Goal: Task Accomplishment & Management: Use online tool/utility

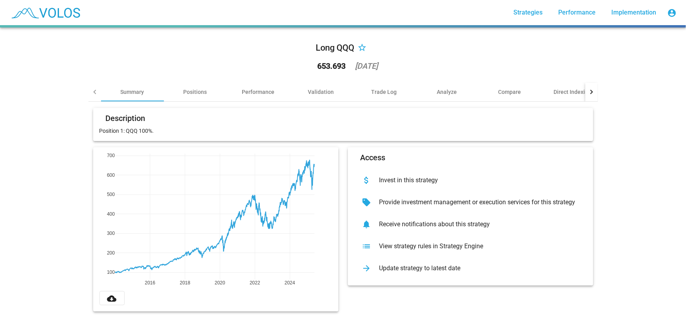
click at [481, 270] on div "Update strategy to latest date" at bounding box center [477, 269] width 208 height 8
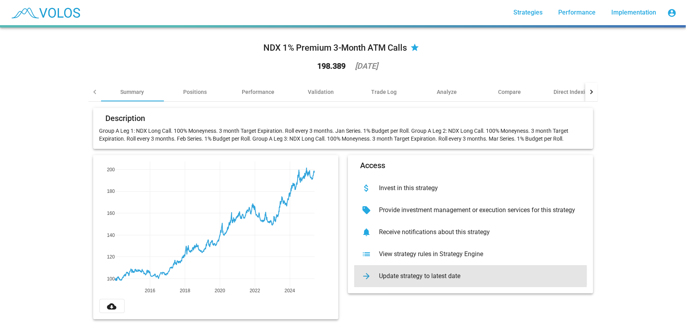
click at [442, 275] on div "Update strategy to latest date" at bounding box center [477, 276] width 208 height 8
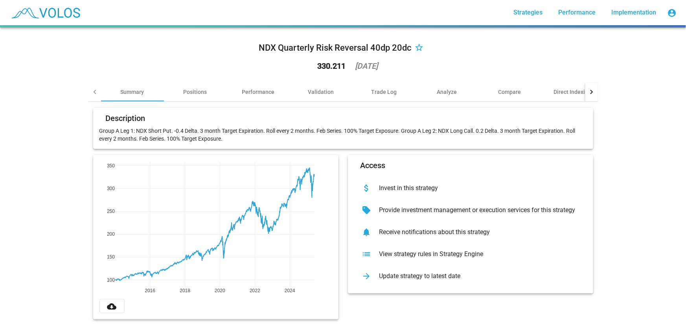
click at [414, 271] on div "arrow_forward Update strategy to latest date" at bounding box center [470, 276] width 233 height 22
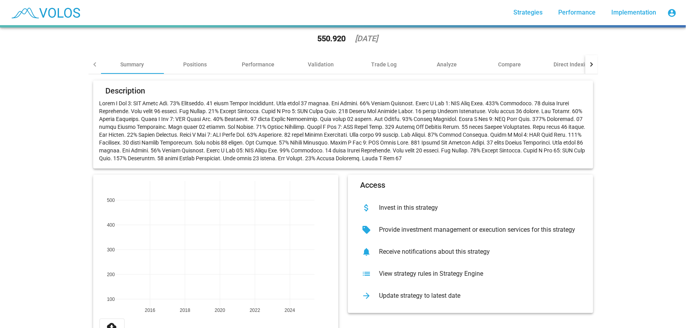
scroll to position [56, 0]
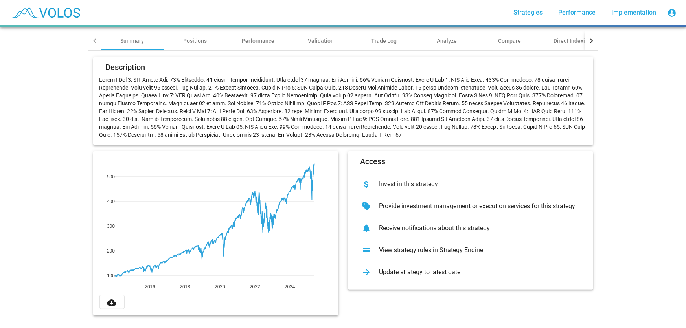
click at [444, 272] on div "arrow_forward Update strategy to latest date" at bounding box center [470, 272] width 233 height 22
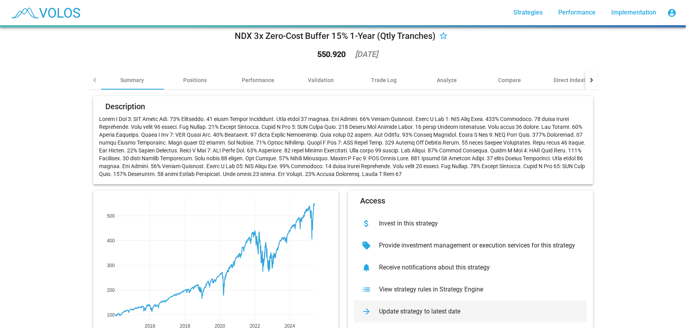
scroll to position [0, 0]
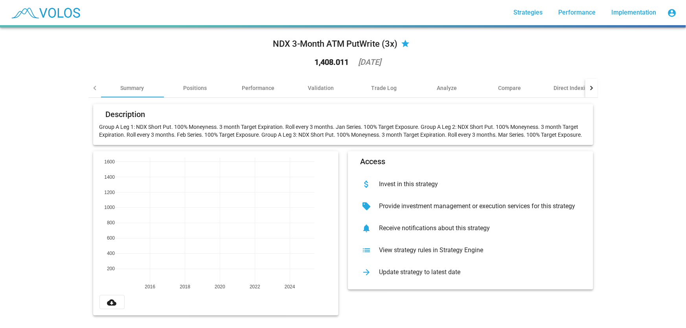
scroll to position [9, 0]
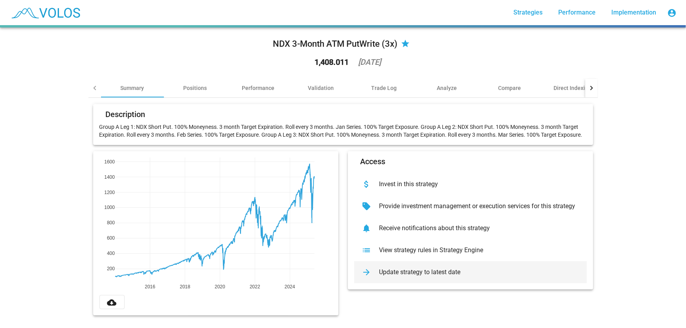
drag, startPoint x: 441, startPoint y: 268, endPoint x: 434, endPoint y: 249, distance: 19.5
click at [440, 269] on div "Update strategy to latest date" at bounding box center [477, 273] width 208 height 8
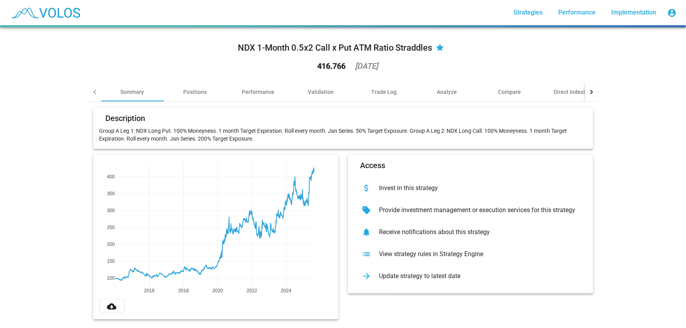
click at [405, 274] on div "Update strategy to latest date" at bounding box center [477, 276] width 208 height 8
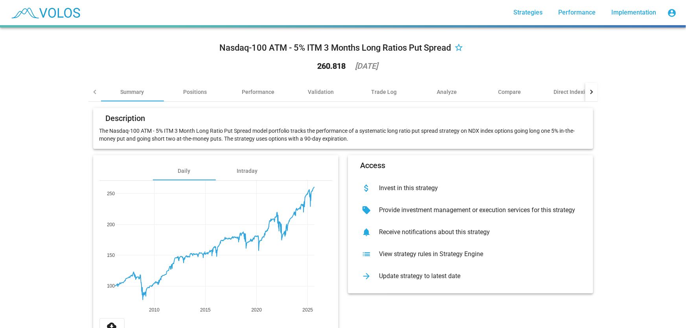
click at [421, 280] on div "arrow_forward Update strategy to latest date" at bounding box center [470, 276] width 233 height 22
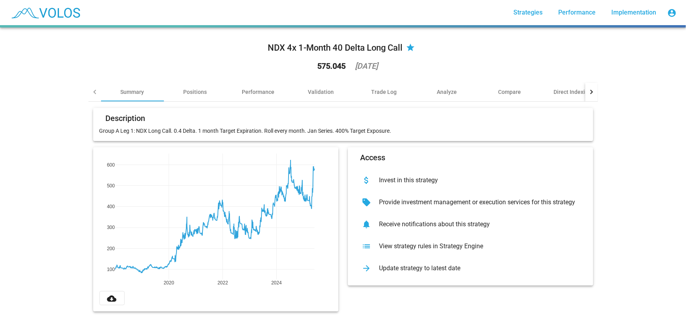
click at [429, 268] on div "Update strategy to latest date" at bounding box center [477, 269] width 208 height 8
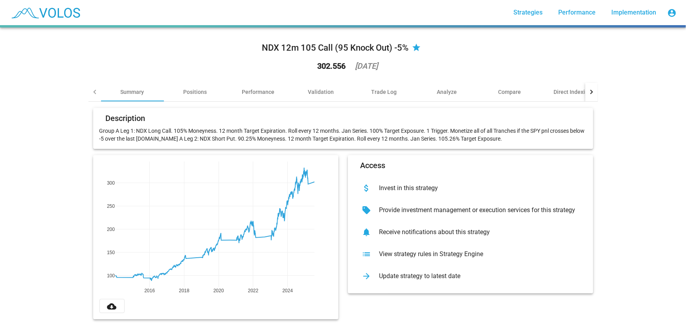
click at [466, 278] on div "Update strategy to latest date" at bounding box center [477, 276] width 208 height 8
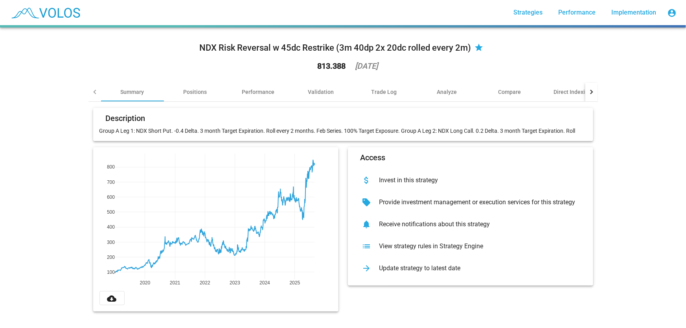
click at [407, 270] on div "Update strategy to latest date" at bounding box center [477, 269] width 208 height 8
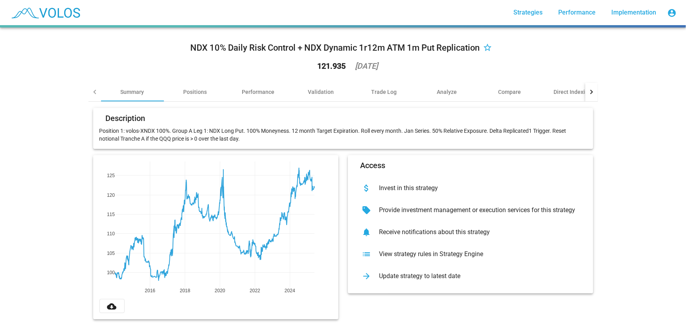
click at [433, 281] on div "arrow_forward Update strategy to latest date" at bounding box center [470, 276] width 233 height 22
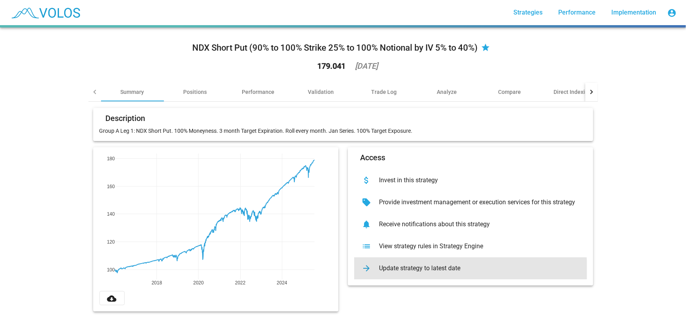
click at [415, 271] on div "Update strategy to latest date" at bounding box center [477, 269] width 208 height 8
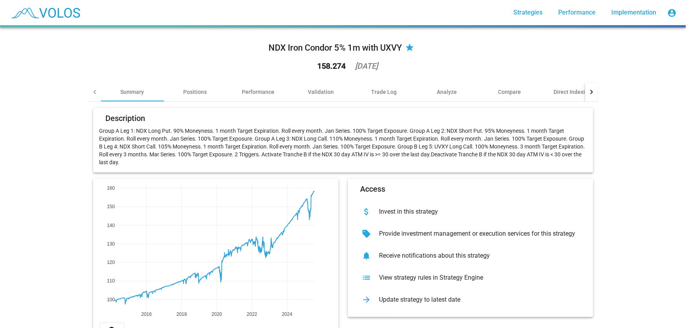
click at [469, 300] on div "Update strategy to latest date" at bounding box center [477, 300] width 208 height 8
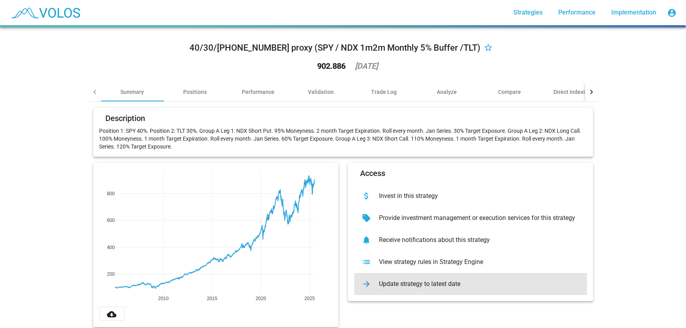
click at [474, 278] on div "arrow_forward Update strategy to latest date" at bounding box center [470, 284] width 233 height 22
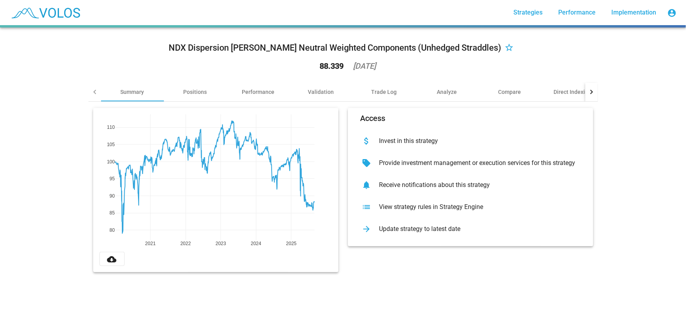
click at [441, 234] on div "arrow_forward Update strategy to latest date" at bounding box center [470, 229] width 233 height 22
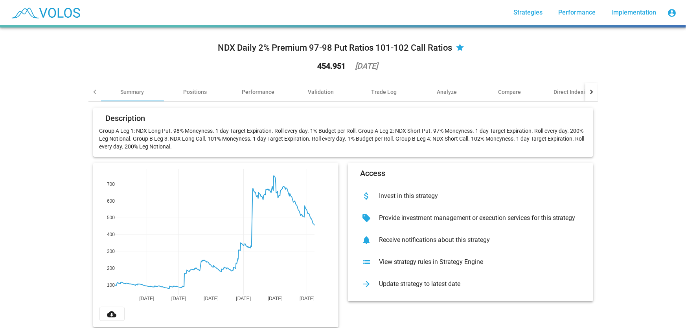
click at [507, 287] on div "Update strategy to latest date" at bounding box center [477, 284] width 208 height 8
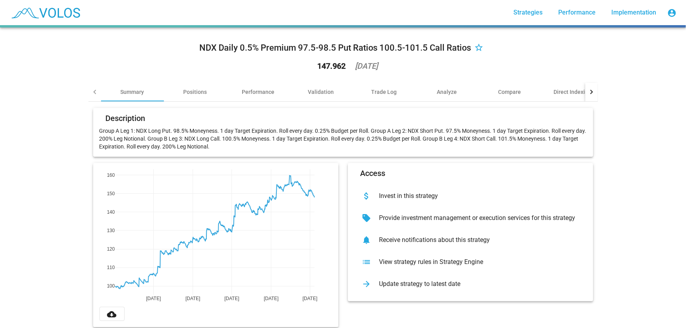
click at [426, 285] on div "Update strategy to latest date" at bounding box center [477, 284] width 208 height 8
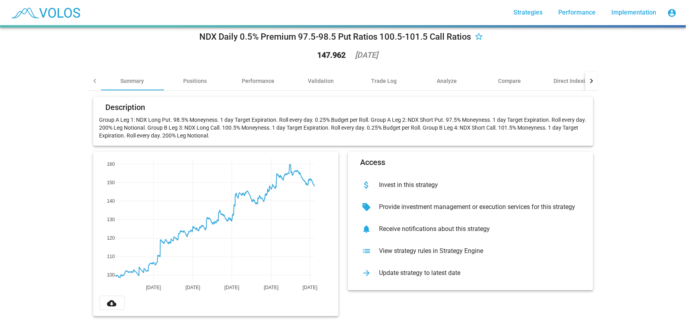
scroll to position [17, 0]
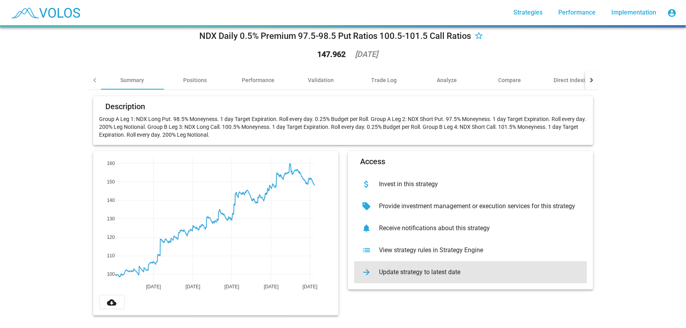
click at [466, 269] on div "Update strategy to latest date" at bounding box center [477, 273] width 208 height 8
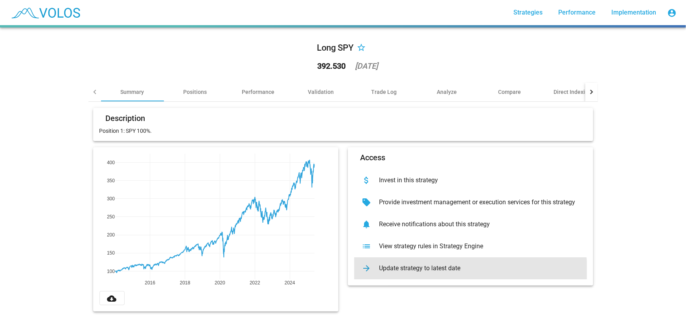
click at [459, 270] on div "Update strategy to latest date" at bounding box center [477, 269] width 208 height 8
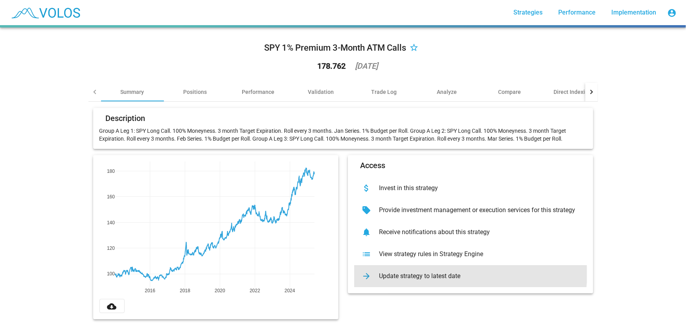
click at [419, 272] on div "Update strategy to latest date" at bounding box center [477, 276] width 208 height 8
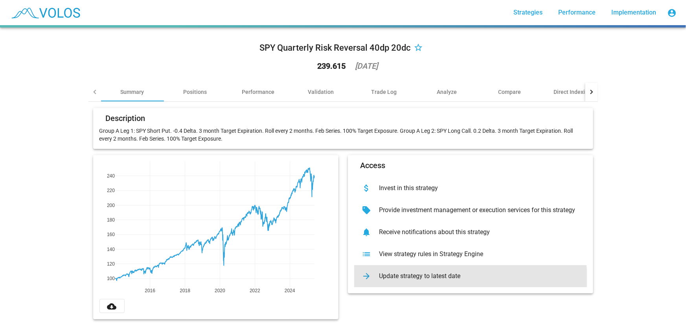
click at [460, 279] on div "Update strategy to latest date" at bounding box center [477, 276] width 208 height 8
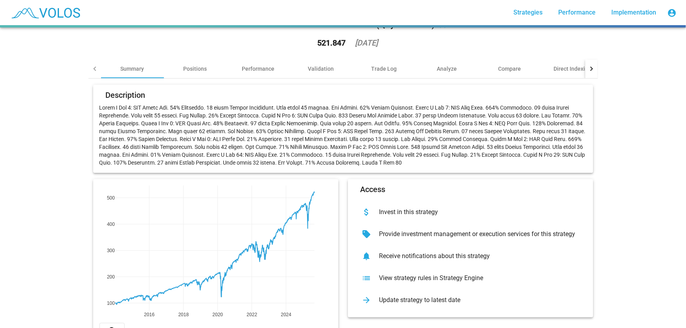
scroll to position [56, 0]
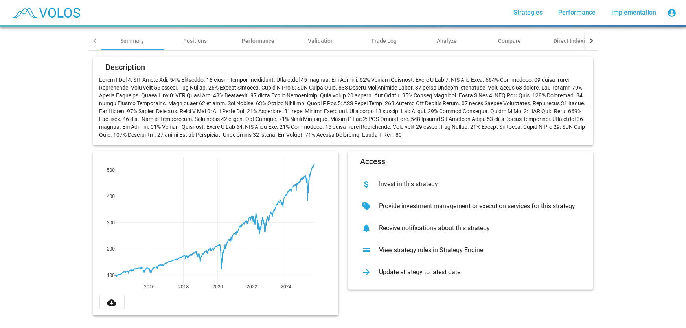
click at [460, 271] on div "Update strategy to latest date" at bounding box center [477, 273] width 208 height 8
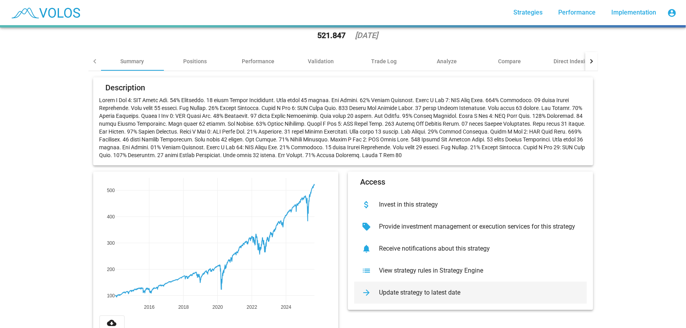
scroll to position [0, 0]
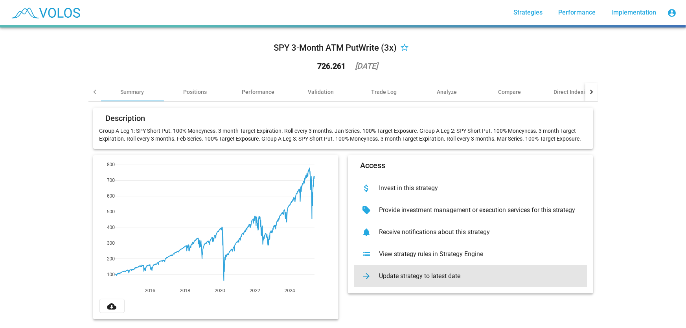
click at [472, 273] on div "Update strategy to latest date" at bounding box center [477, 276] width 208 height 8
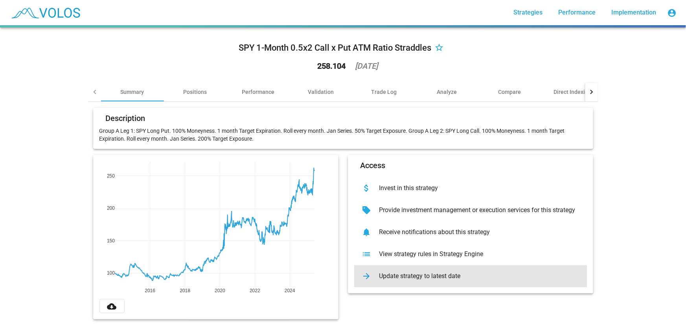
click at [475, 271] on div "arrow_forward Update strategy to latest date" at bounding box center [470, 276] width 233 height 22
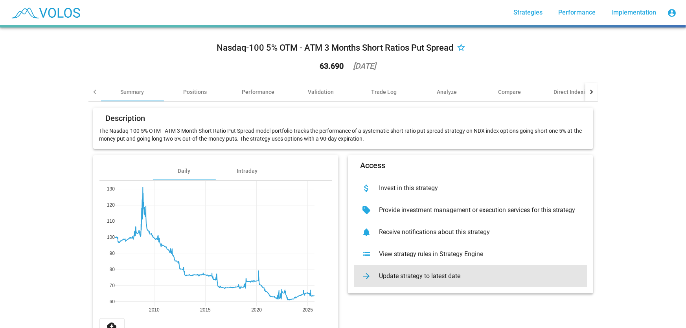
click at [482, 275] on div "Update strategy to latest date" at bounding box center [477, 276] width 208 height 8
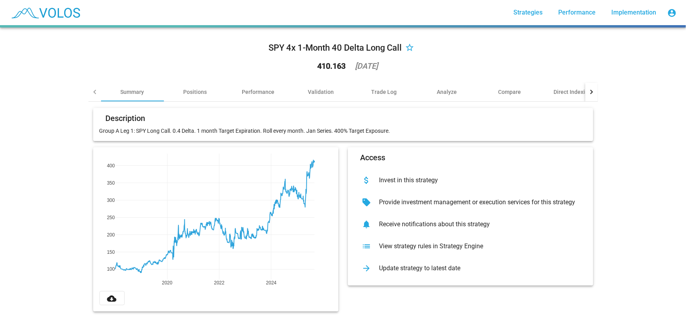
click at [508, 44] on div "SPY 4x 1-Month 40 Delta Long Call star_border 410.163 2025-08-29" at bounding box center [343, 58] width 510 height 49
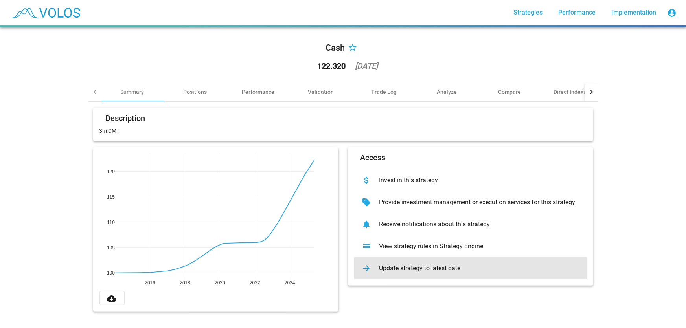
click at [541, 259] on div "arrow_forward Update strategy to latest date" at bounding box center [470, 269] width 233 height 22
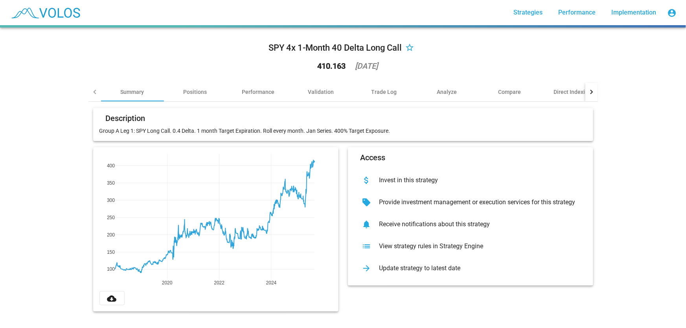
click at [489, 39] on div "SPY 4x 1-Month 40 Delta Long Call star_border 410.163 [DATE]" at bounding box center [343, 58] width 510 height 49
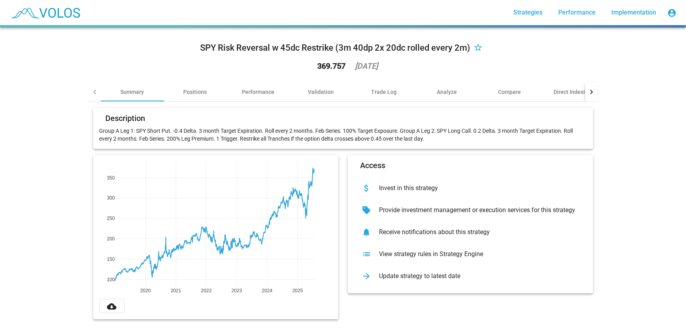
click at [490, 283] on div "arrow_forward Update strategy to latest date" at bounding box center [470, 276] width 233 height 22
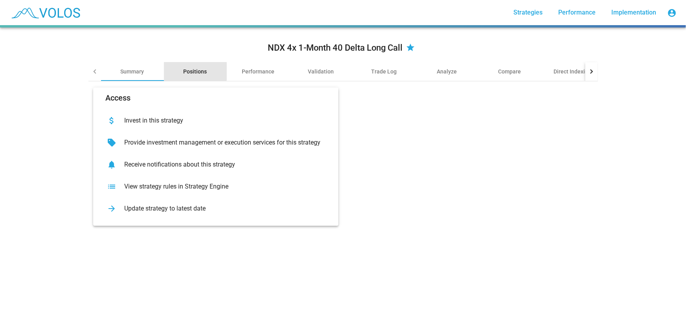
click at [184, 68] on div "Positions" at bounding box center [196, 72] width 24 height 8
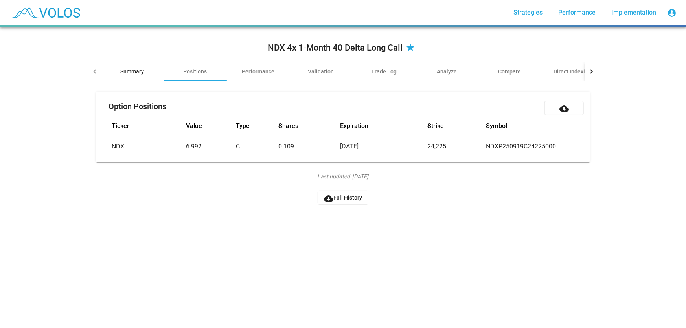
click at [129, 74] on div "Summary" at bounding box center [133, 72] width 24 height 8
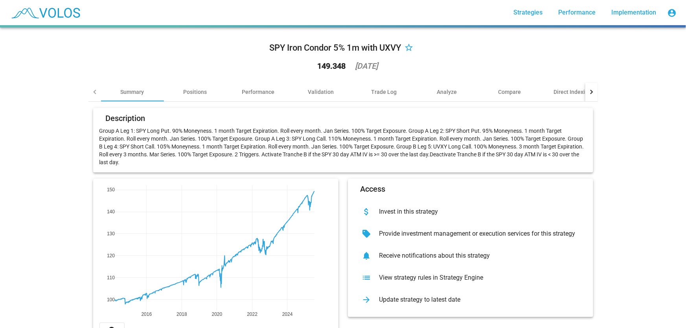
click at [411, 306] on div "arrow_forward Update strategy to latest date" at bounding box center [470, 300] width 233 height 22
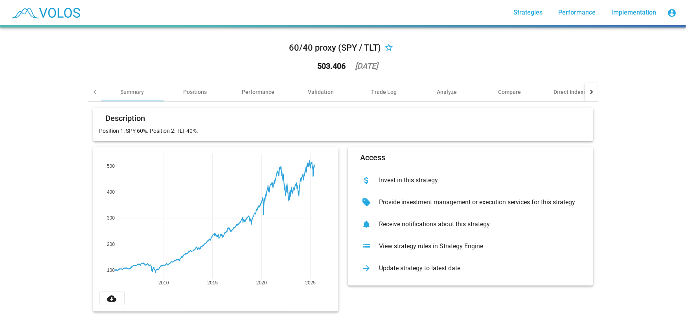
click at [420, 264] on div "arrow_forward Update strategy to latest date" at bounding box center [470, 269] width 233 height 22
